Goal: Task Accomplishment & Management: Use online tool/utility

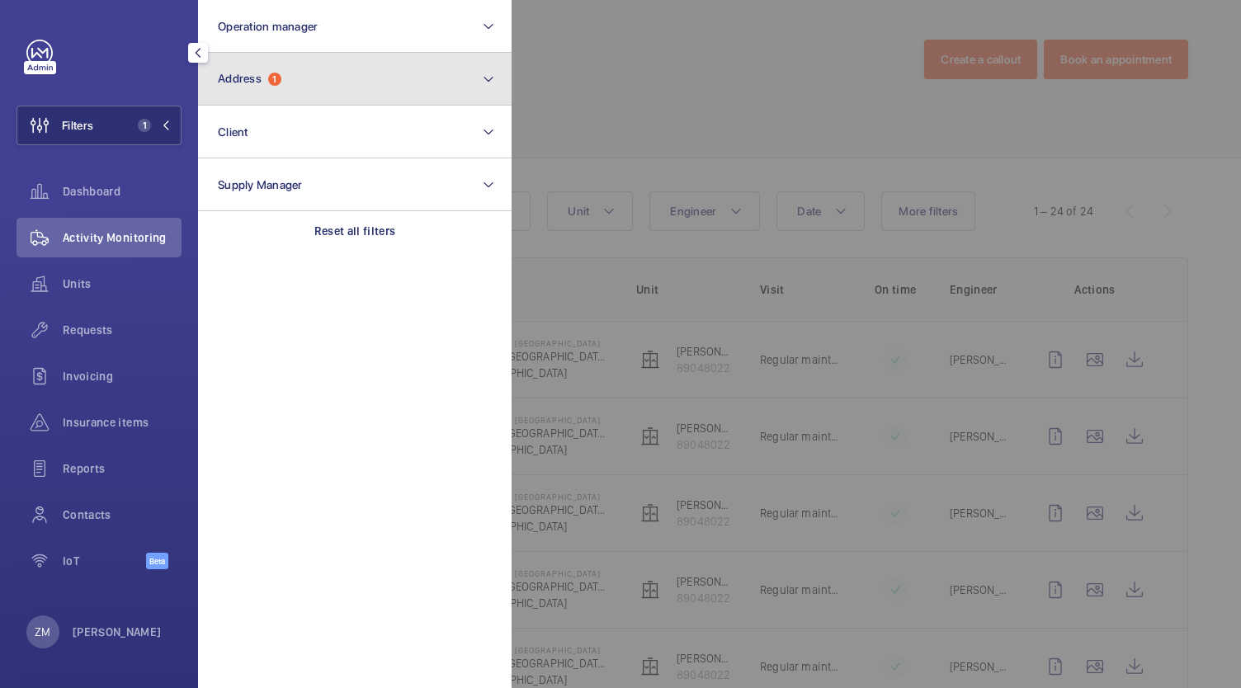
click at [302, 87] on button "Address 1" at bounding box center [355, 79] width 314 height 53
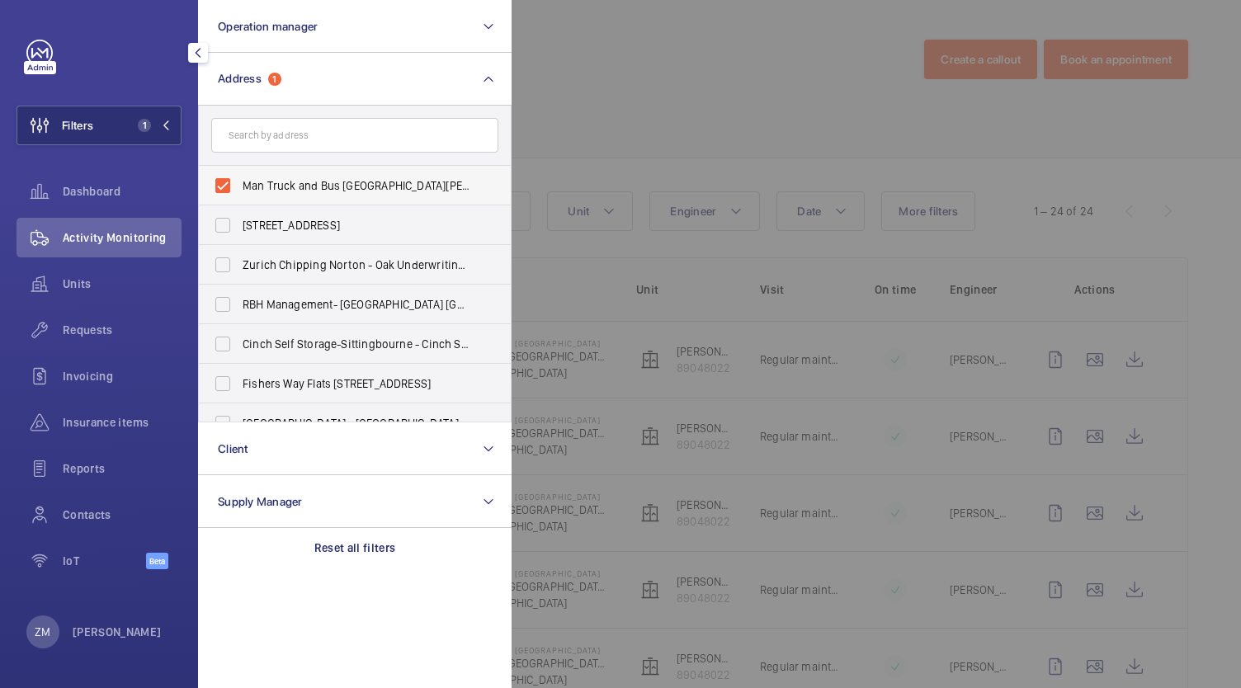
click at [228, 178] on label "Man Truck and Bus [GEOGRAPHIC_DATA][PERSON_NAME] off [GEOGRAPHIC_DATA]" at bounding box center [342, 186] width 287 height 40
click at [228, 178] on input "Man Truck and Bus [GEOGRAPHIC_DATA][PERSON_NAME] off [GEOGRAPHIC_DATA]" at bounding box center [222, 185] width 33 height 33
checkbox input "false"
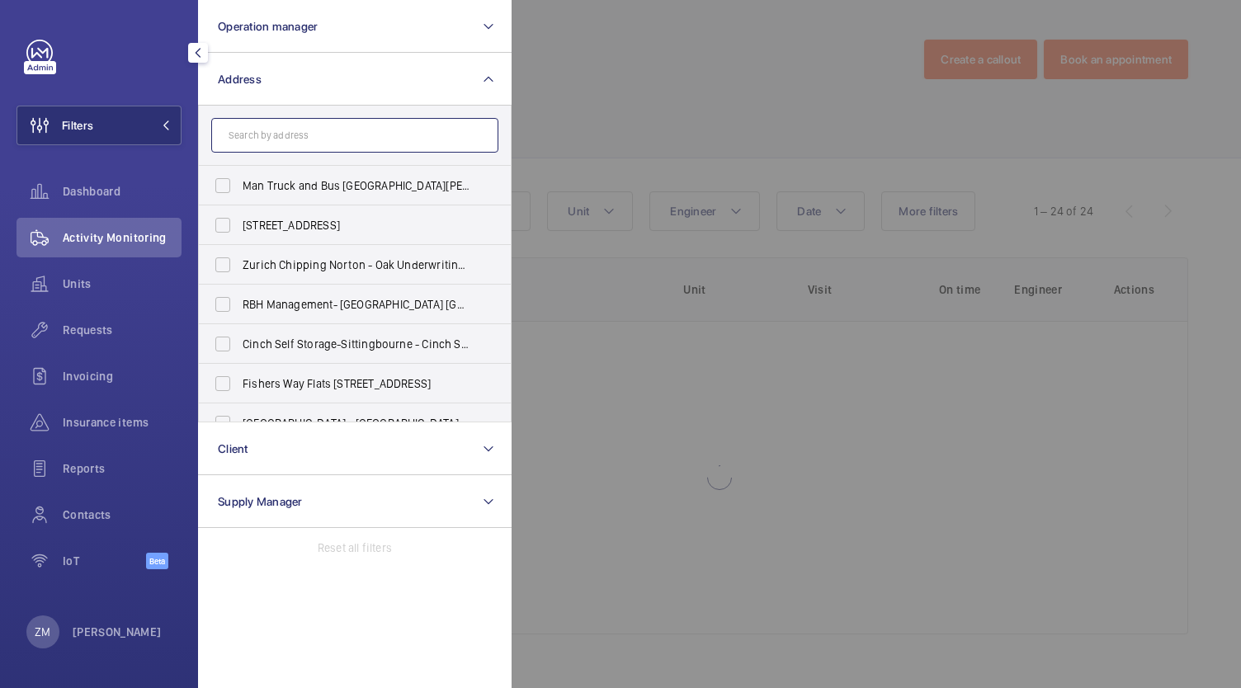
click at [250, 139] on input "text" at bounding box center [354, 135] width 287 height 35
paste input "PI [GEOGRAPHIC_DATA]"
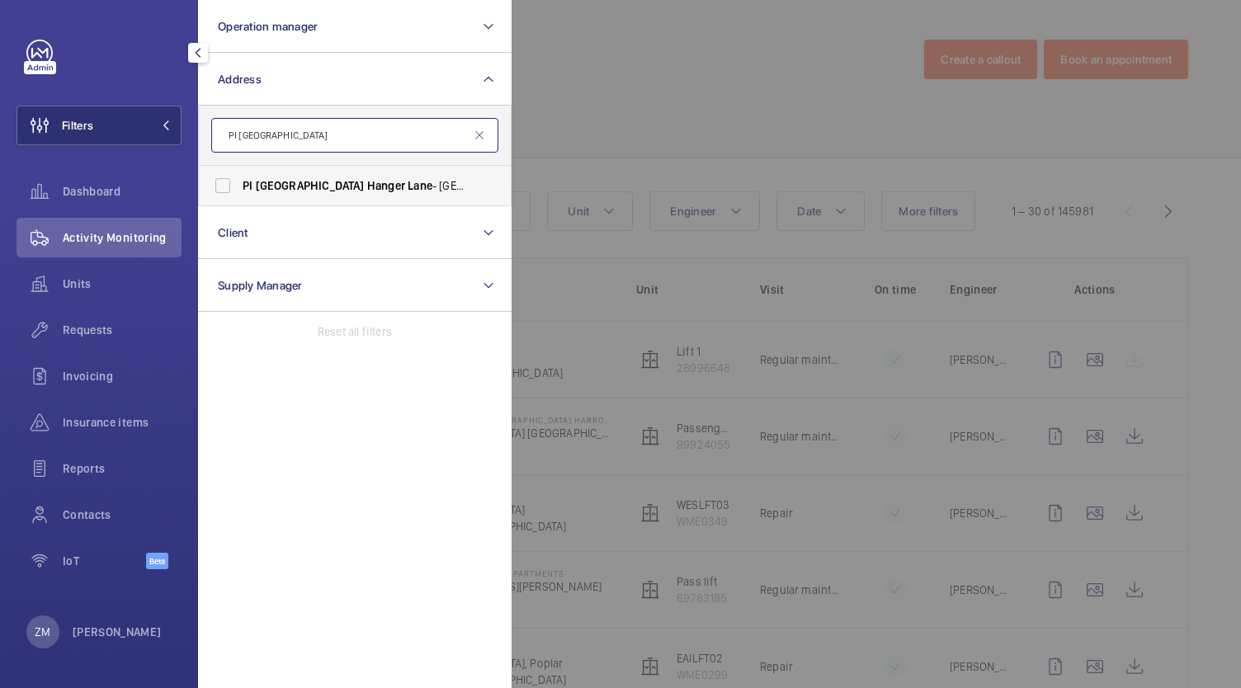
type input "PI [GEOGRAPHIC_DATA]"
click at [231, 197] on label "PI [GEOGRAPHIC_DATA] - [GEOGRAPHIC_DATA], [STREET_ADDRESS]" at bounding box center [342, 186] width 287 height 40
click at [231, 197] on input "PI [GEOGRAPHIC_DATA] - [GEOGRAPHIC_DATA], [STREET_ADDRESS]" at bounding box center [222, 185] width 33 height 33
checkbox input "true"
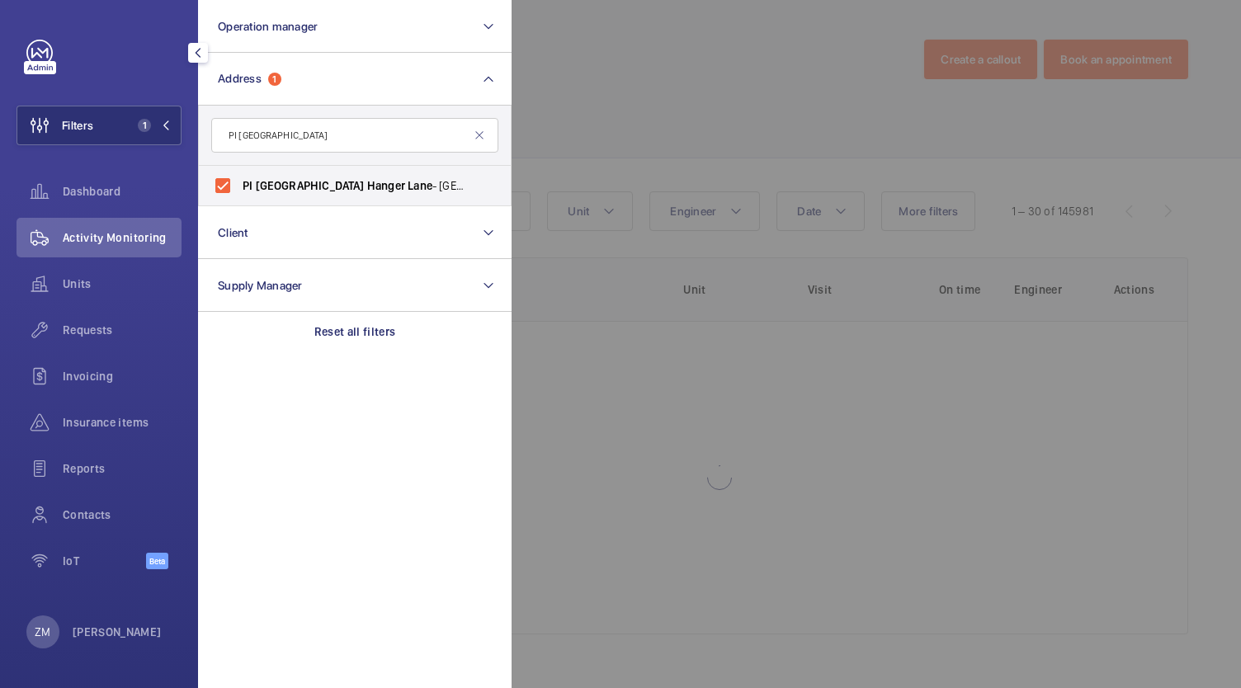
click at [773, 119] on div at bounding box center [1132, 344] width 1241 height 688
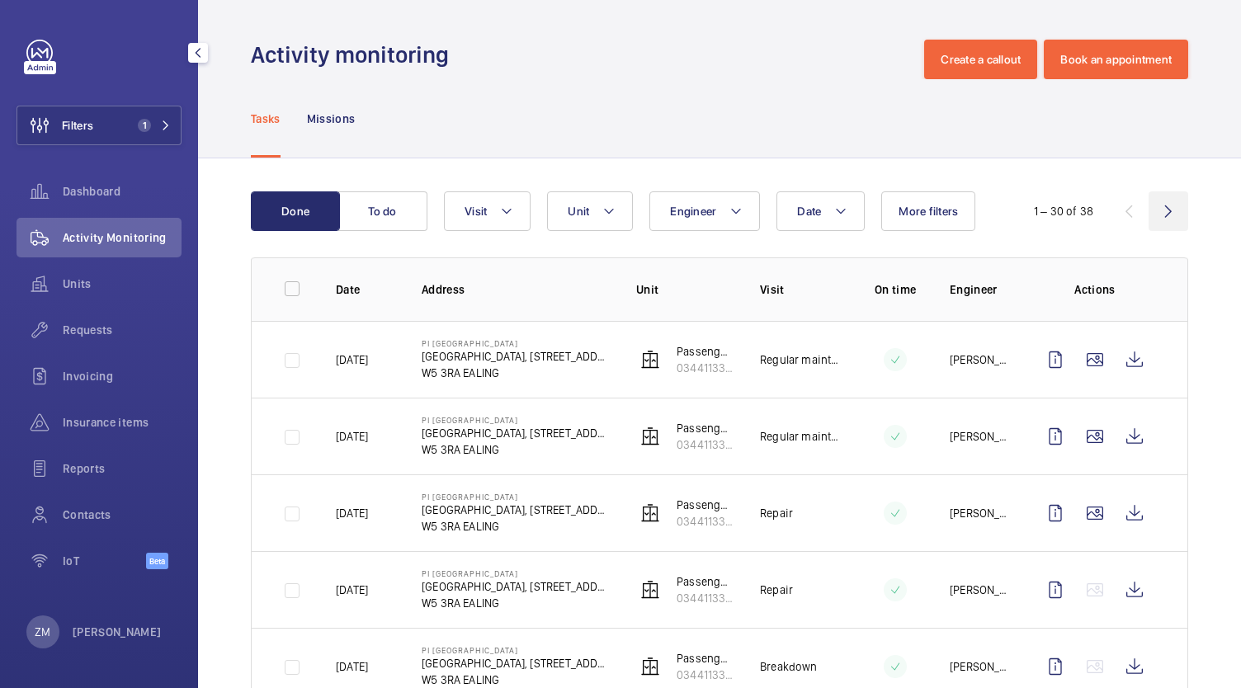
click at [1154, 212] on wm-front-icon-button at bounding box center [1169, 211] width 40 height 40
click at [1116, 215] on wm-front-icon-button at bounding box center [1129, 211] width 40 height 40
click at [1134, 205] on div "1 – 30 of 38" at bounding box center [1090, 211] width 198 height 20
click at [1149, 206] on wm-front-icon-button at bounding box center [1169, 211] width 40 height 40
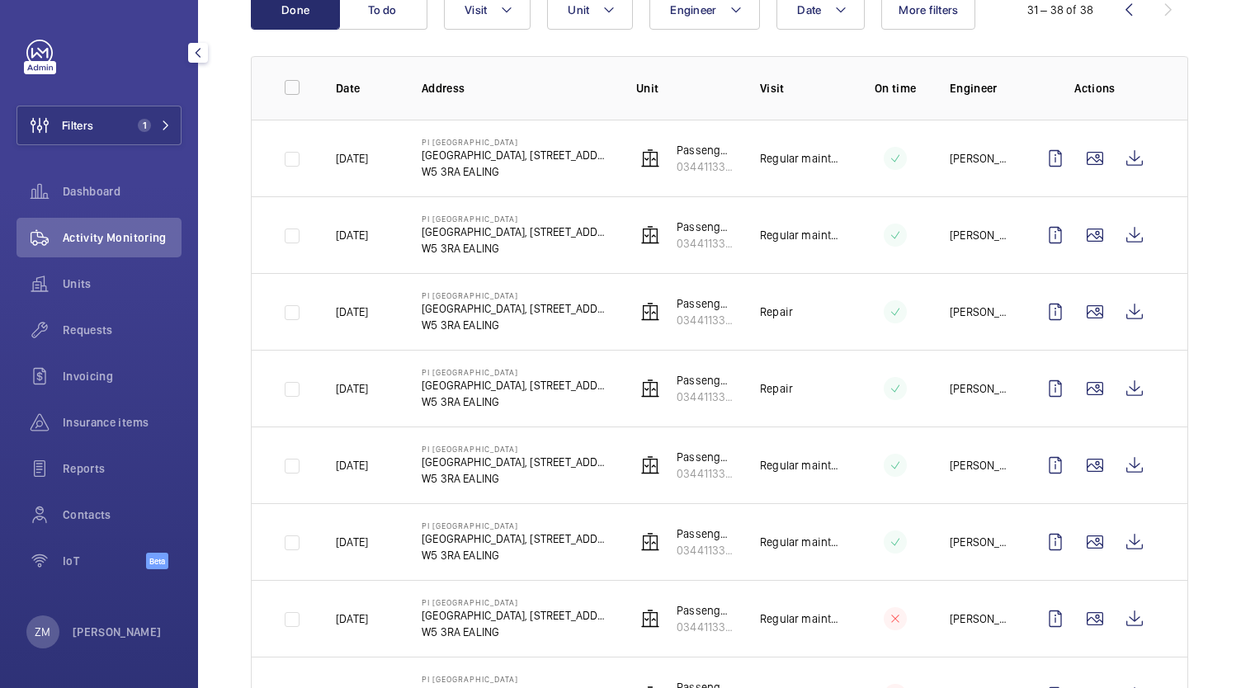
scroll to position [119, 0]
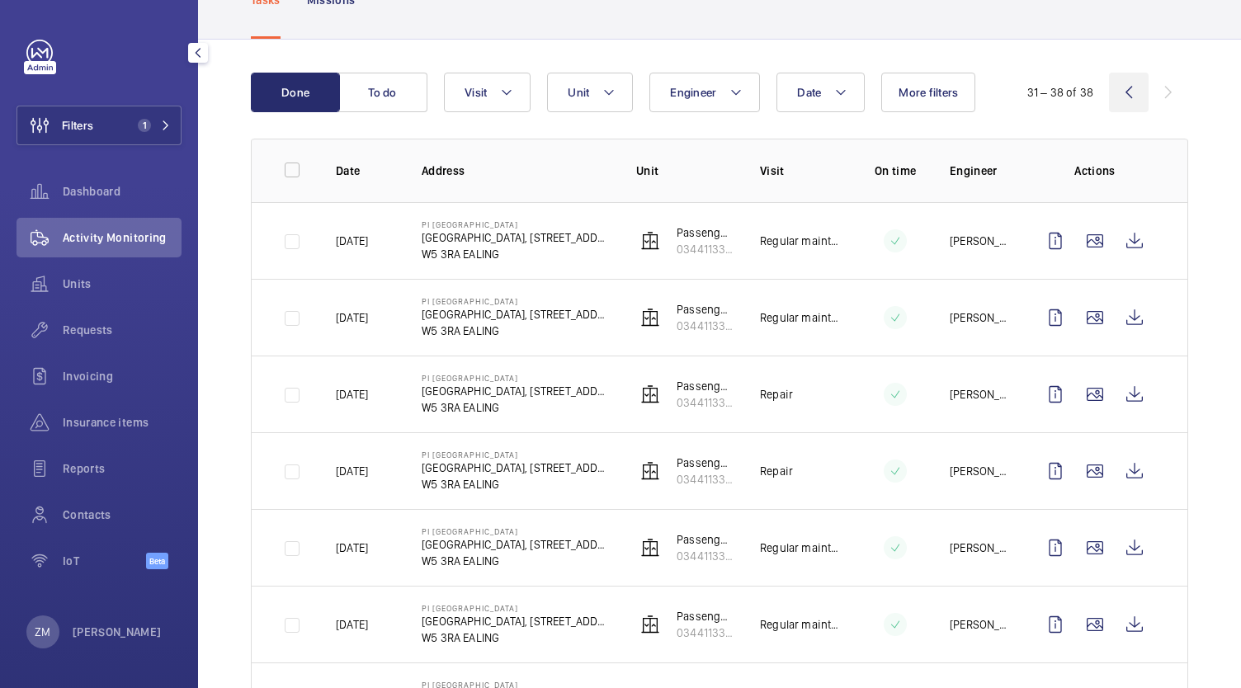
click at [1121, 80] on wm-front-icon-button at bounding box center [1129, 93] width 40 height 40
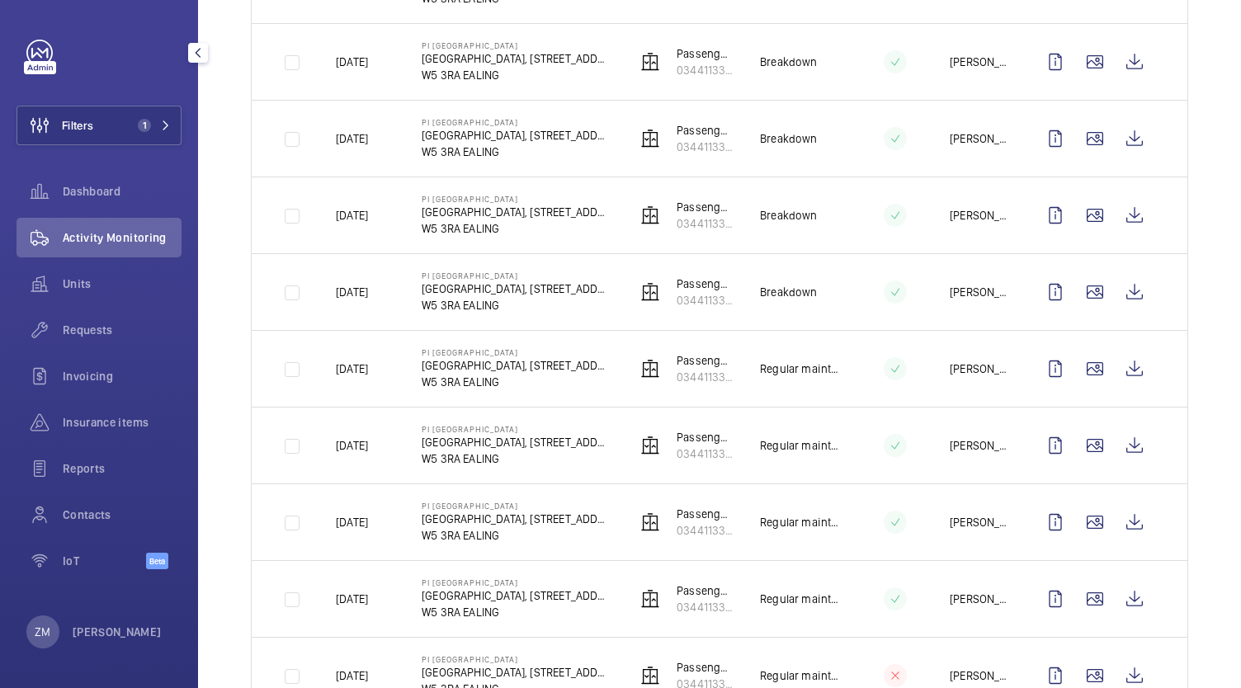
scroll to position [1967, 0]
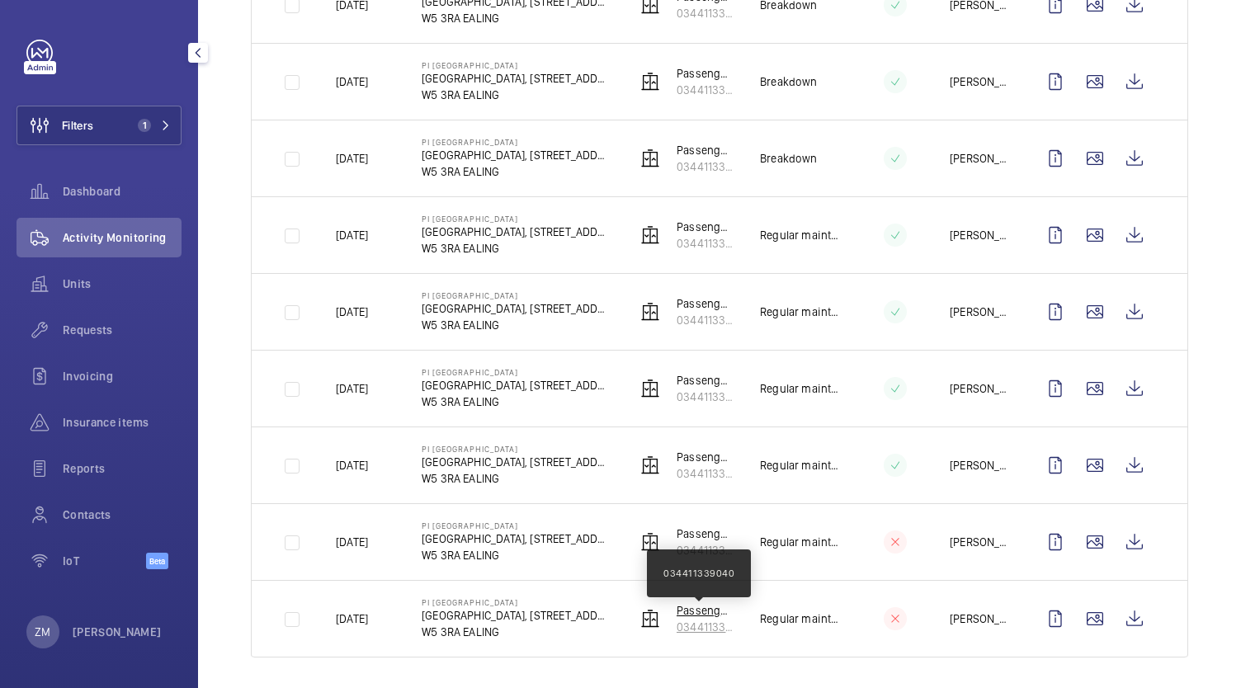
click at [716, 624] on p "034411339040" at bounding box center [705, 627] width 57 height 17
